Goal: Find specific page/section: Find specific page/section

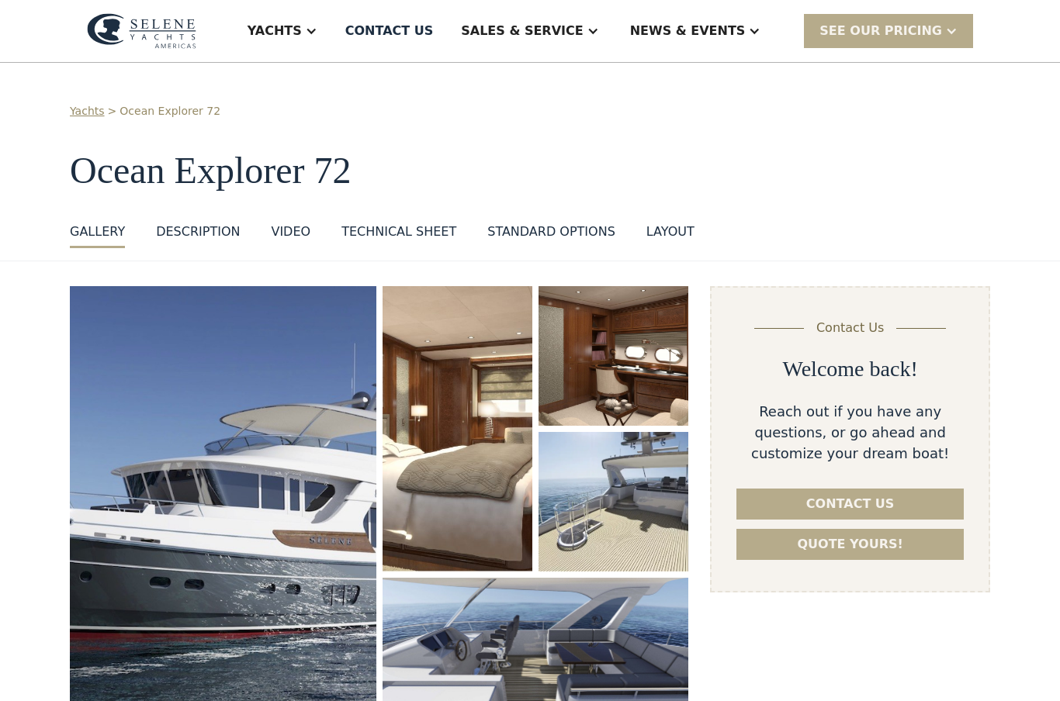
select select "********"
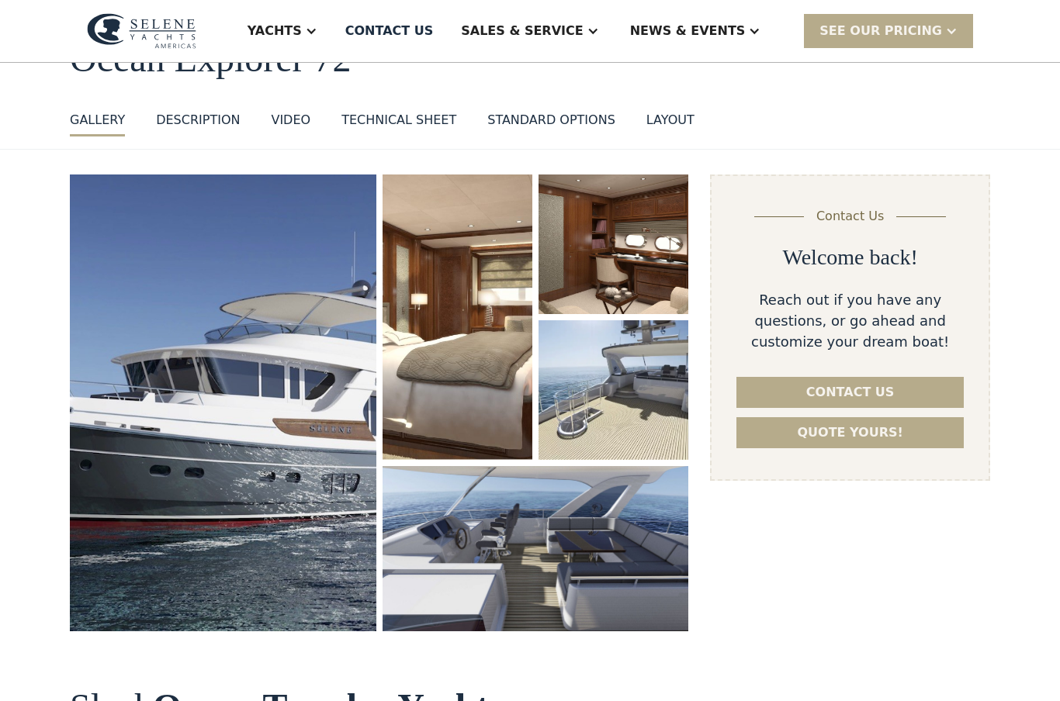
click at [583, 37] on div "Sales & Service" at bounding box center [522, 31] width 122 height 19
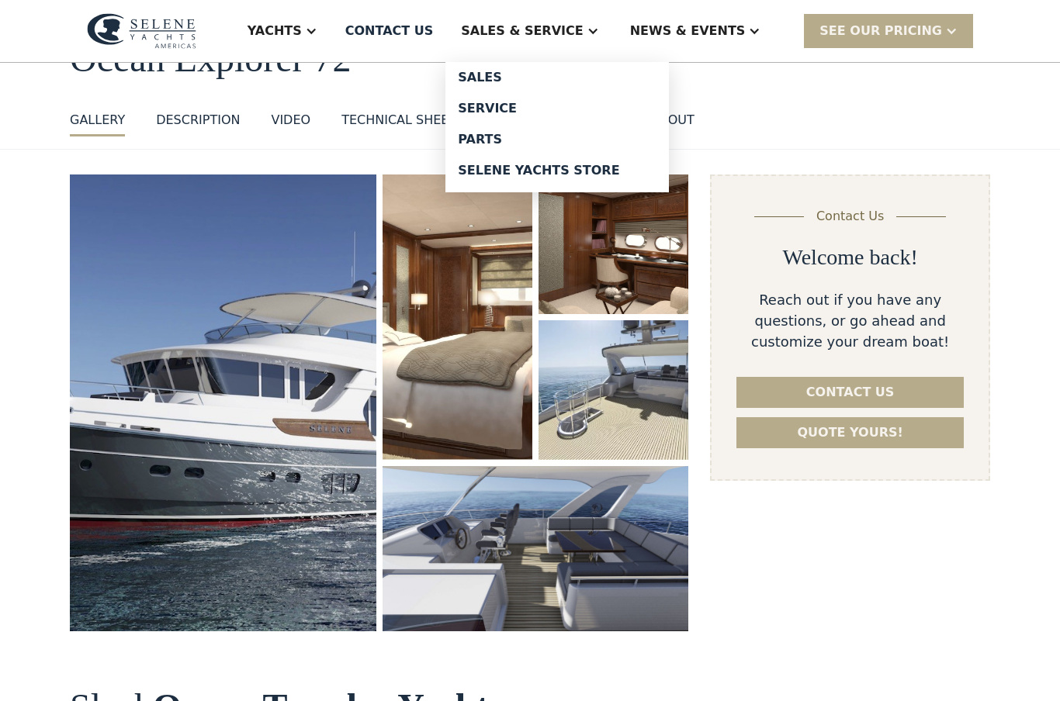
click at [545, 111] on div "Service" at bounding box center [557, 108] width 199 height 12
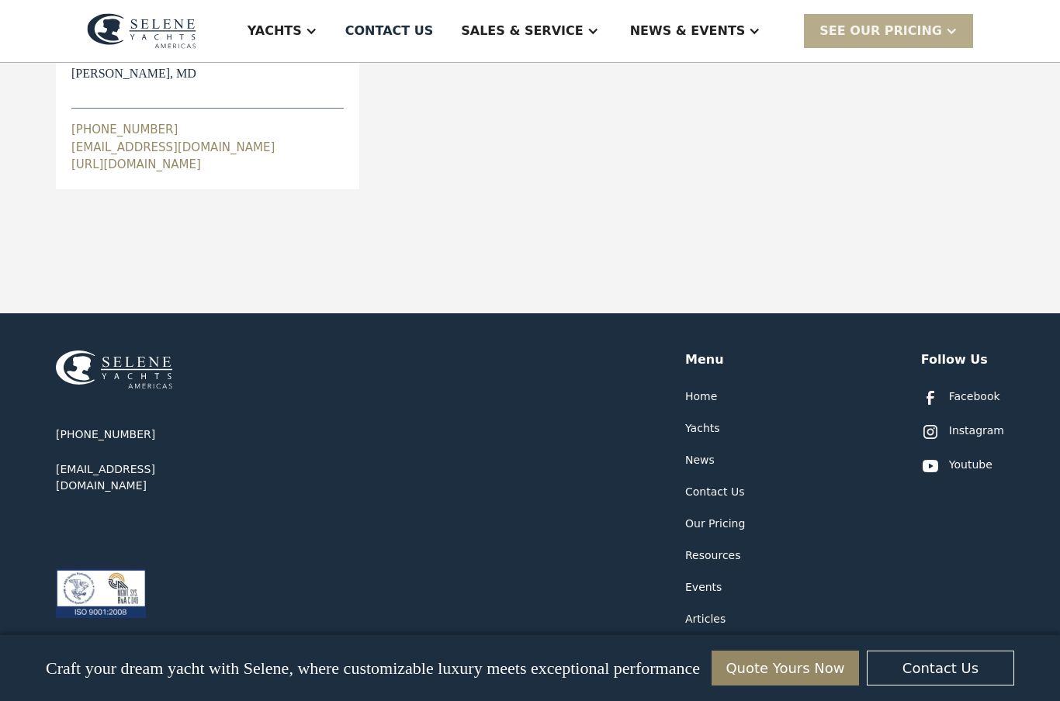
scroll to position [897, 0]
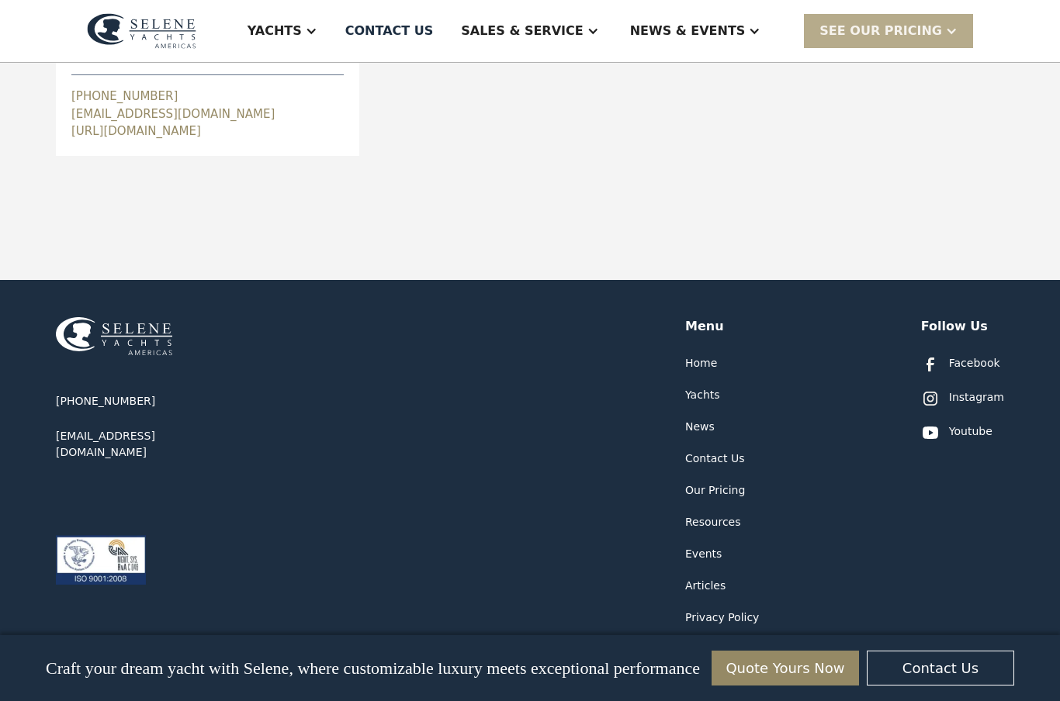
click at [91, 535] on img at bounding box center [101, 560] width 90 height 50
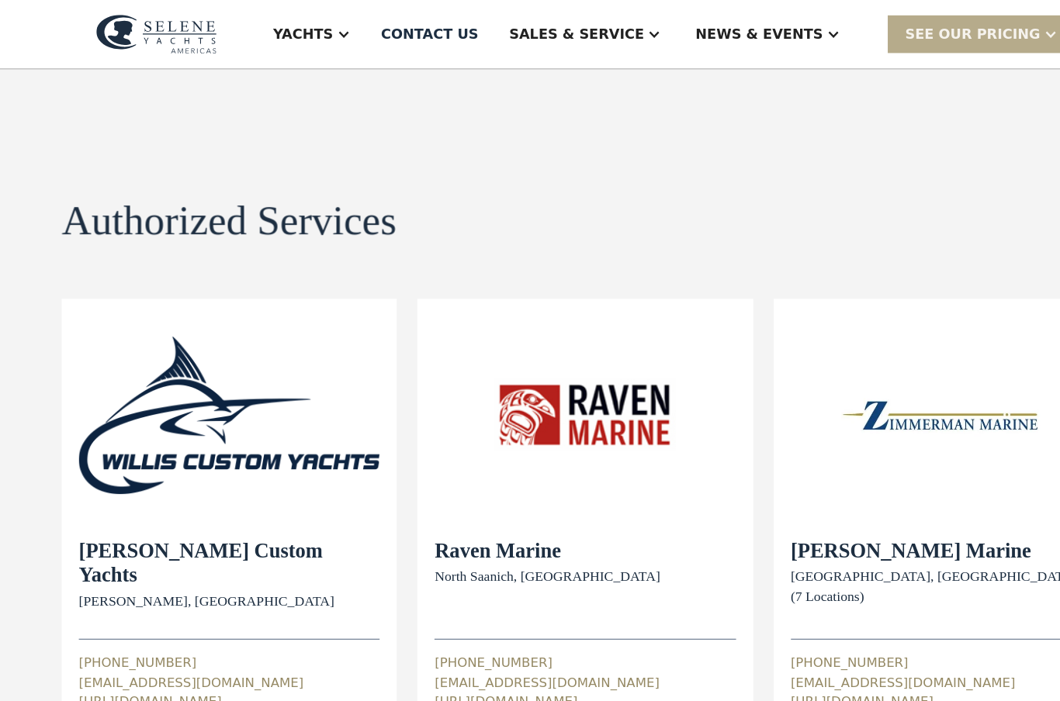
scroll to position [0, 0]
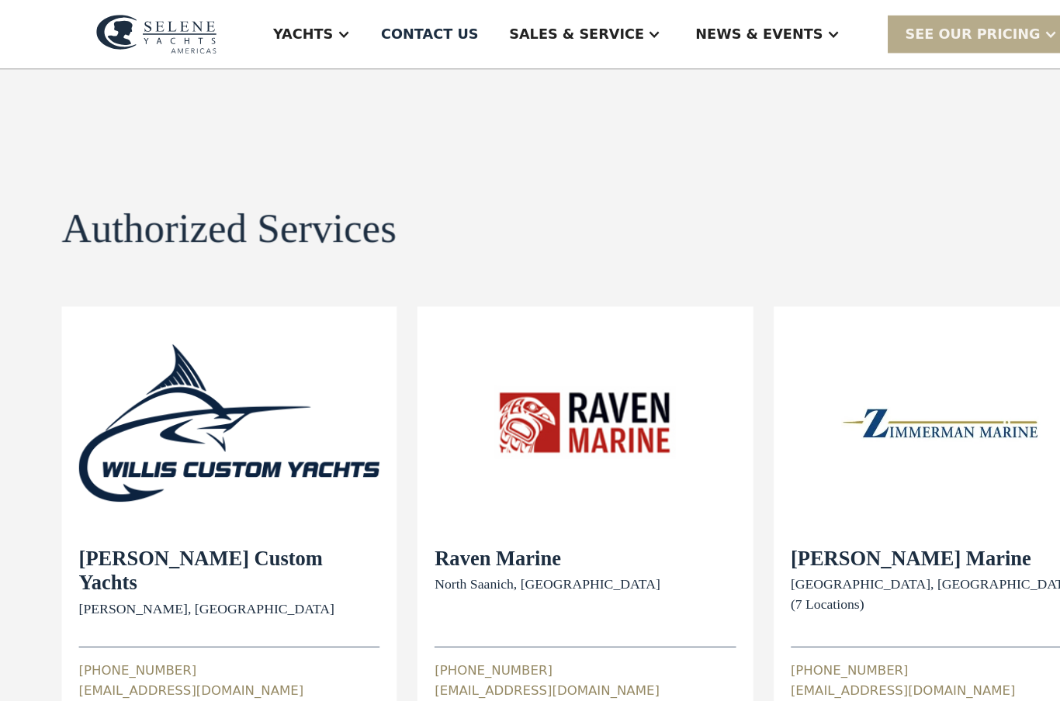
click at [583, 33] on div "Sales & Service" at bounding box center [522, 31] width 122 height 19
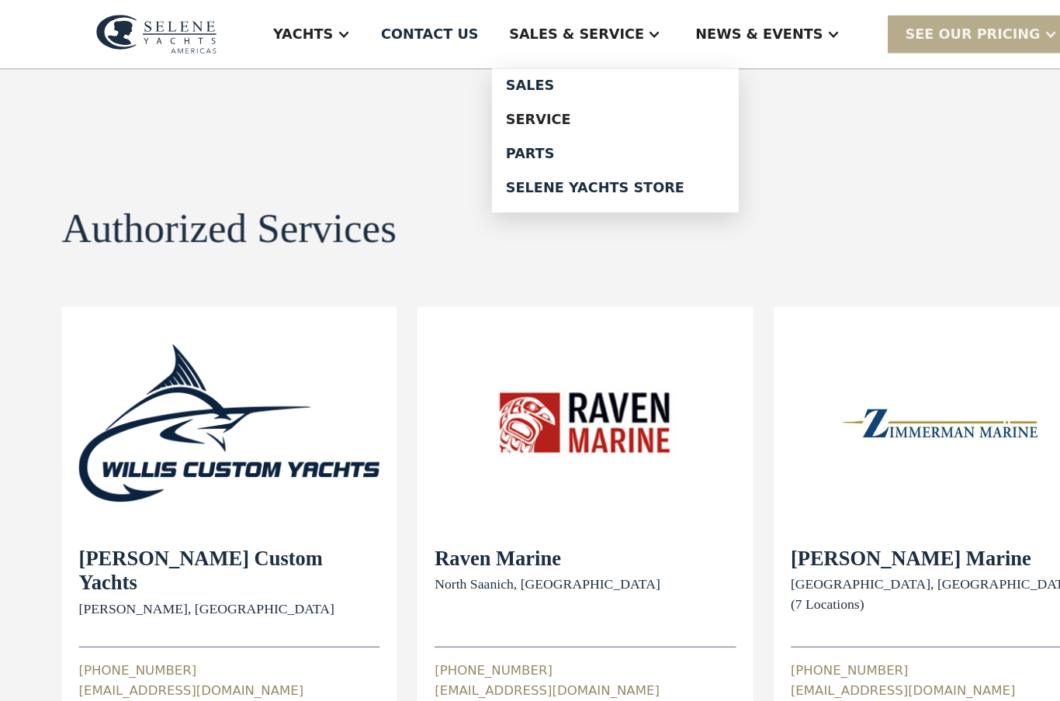
click at [540, 81] on div "Sales" at bounding box center [557, 77] width 199 height 12
